Goal: Navigation & Orientation: Find specific page/section

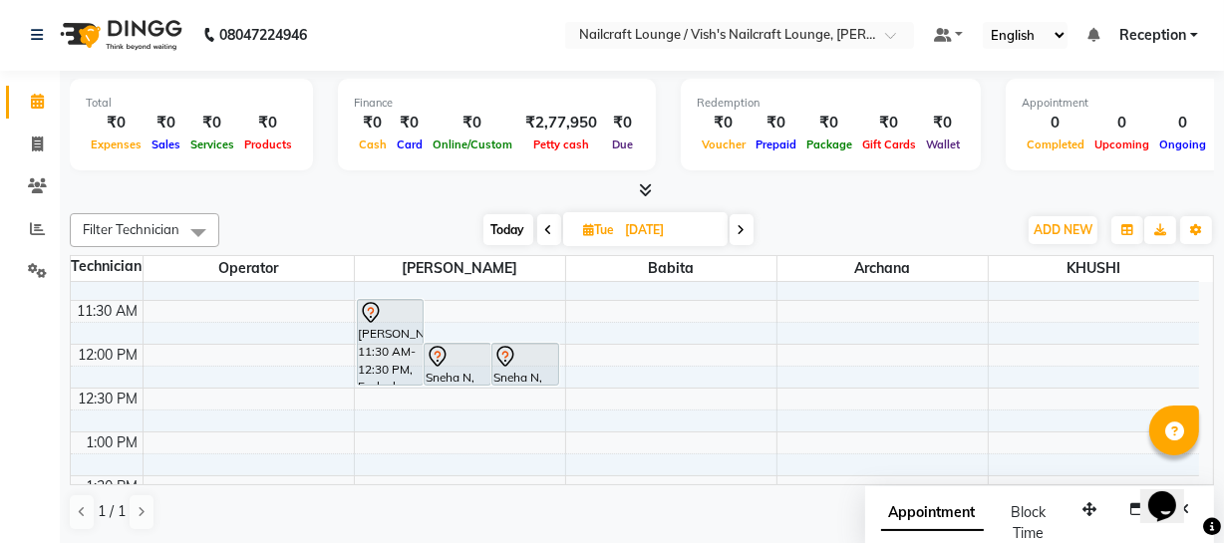
scroll to position [280, 0]
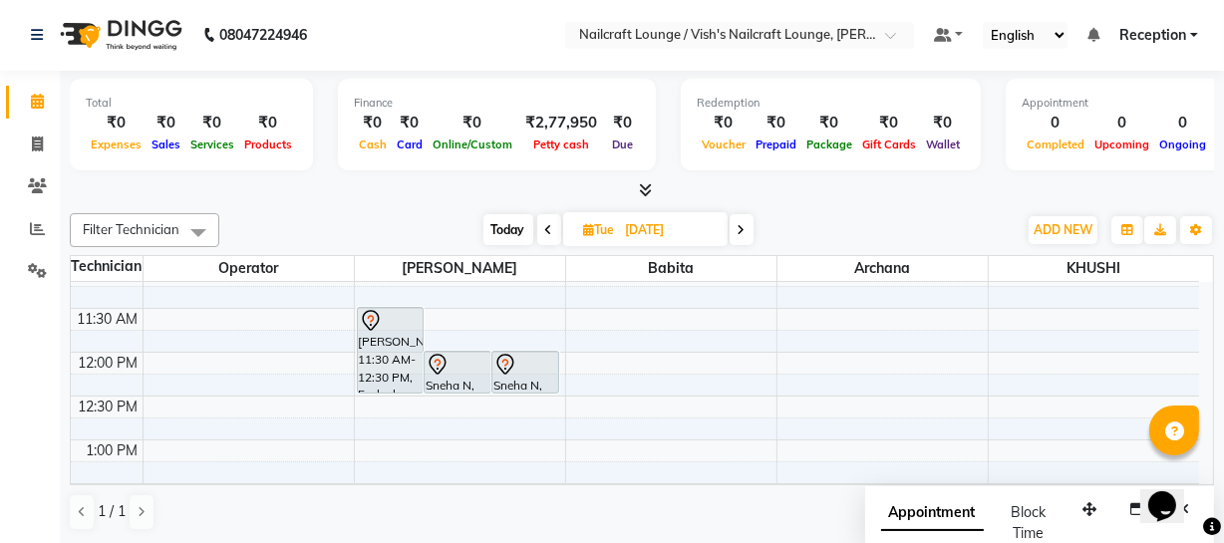
click at [545, 229] on icon at bounding box center [549, 230] width 8 height 12
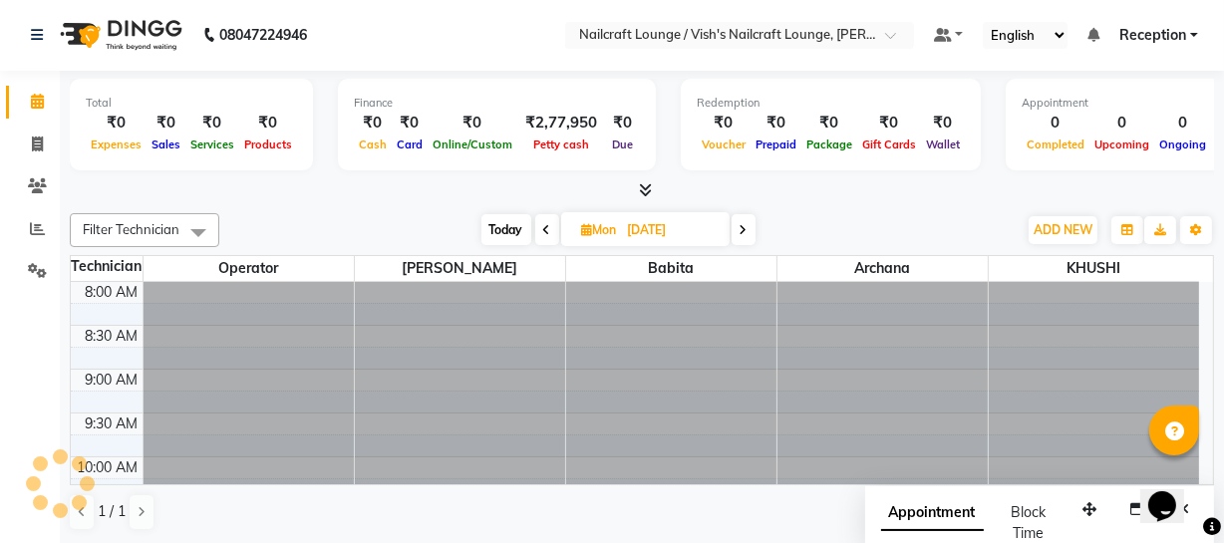
scroll to position [175, 0]
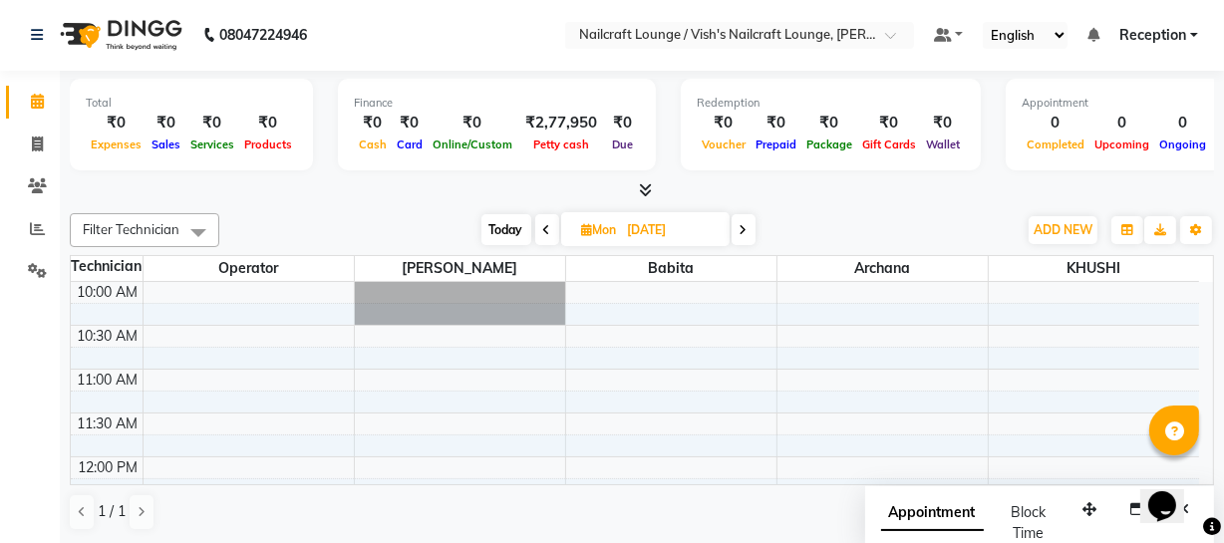
click at [544, 231] on icon at bounding box center [547, 230] width 8 height 12
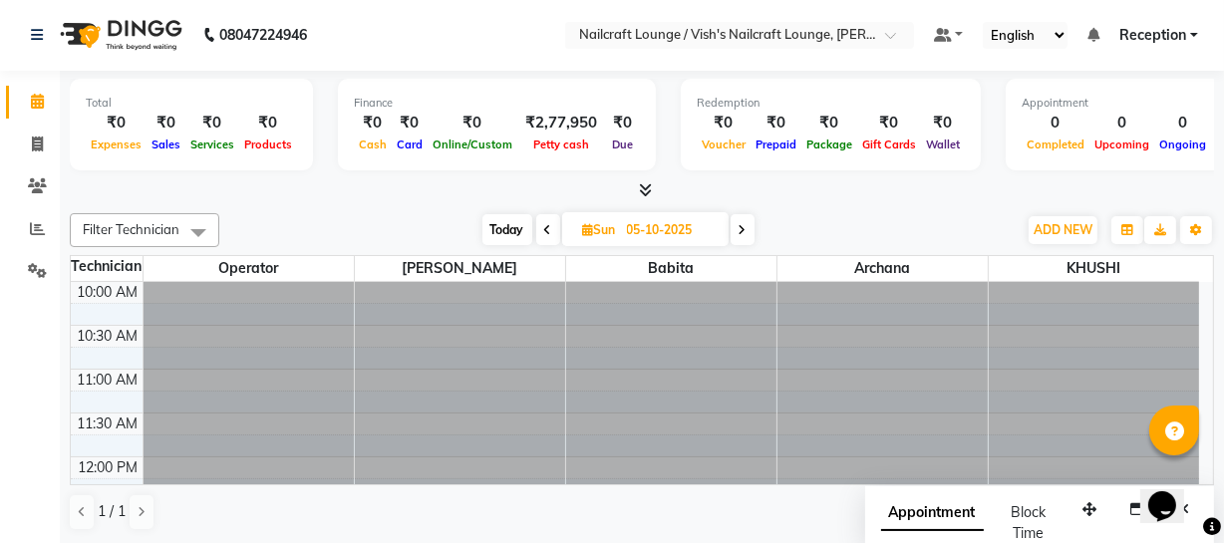
scroll to position [0, 0]
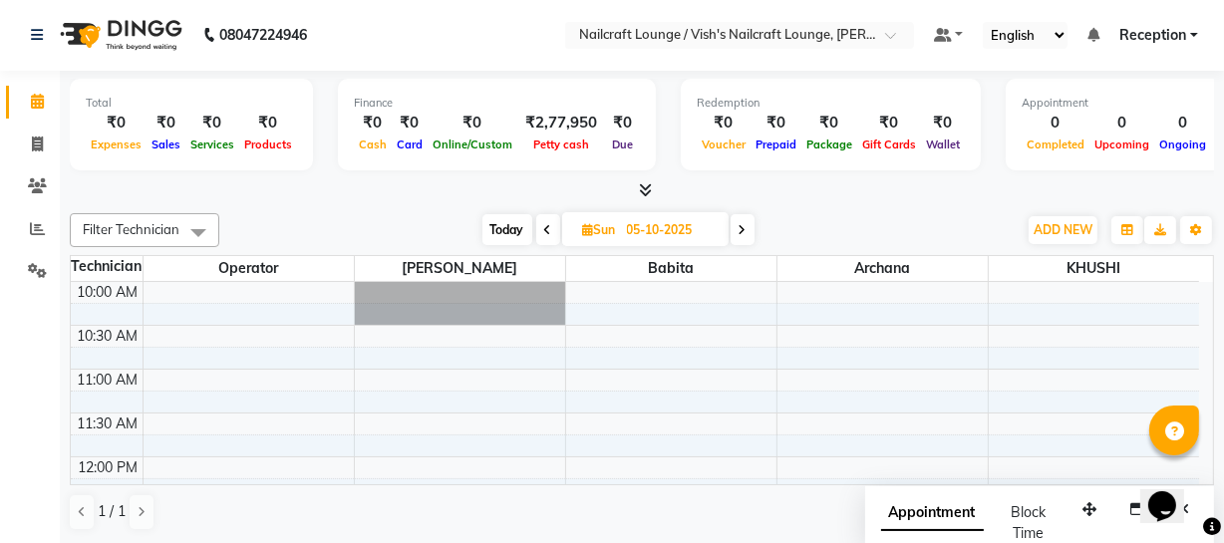
click at [544, 231] on icon at bounding box center [548, 230] width 8 height 12
type input "04-10-2025"
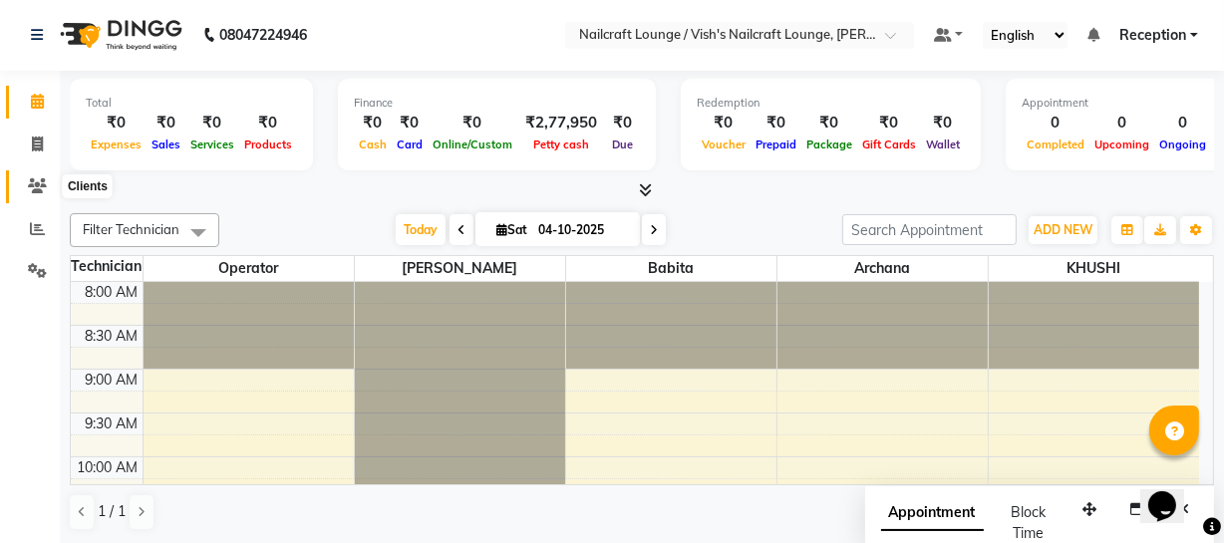
click at [37, 185] on icon at bounding box center [37, 185] width 19 height 15
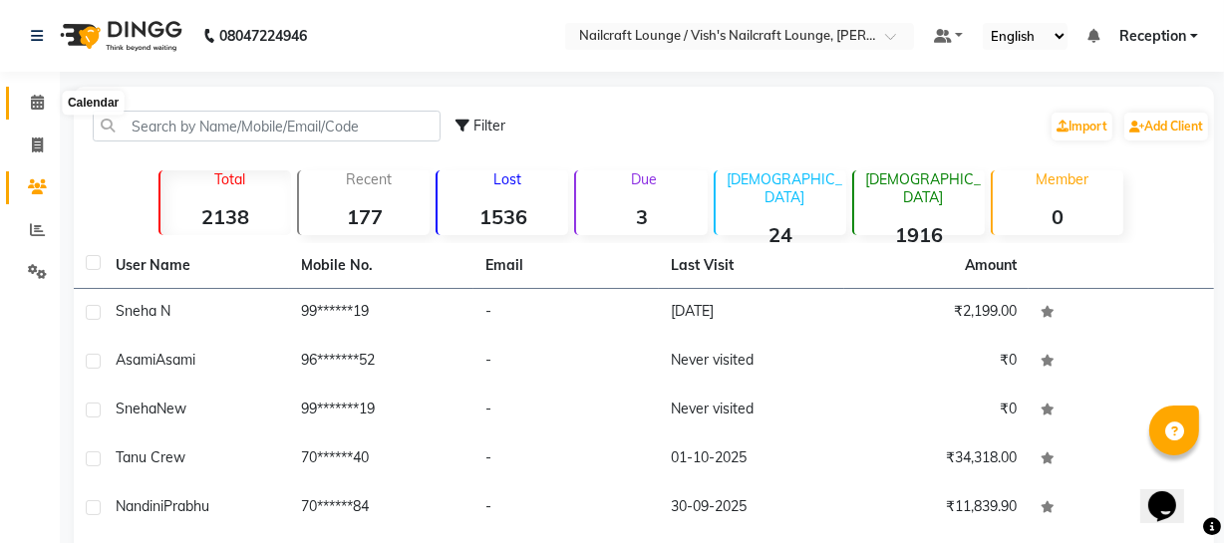
click at [34, 103] on icon at bounding box center [37, 102] width 13 height 15
